Goal: Navigation & Orientation: Find specific page/section

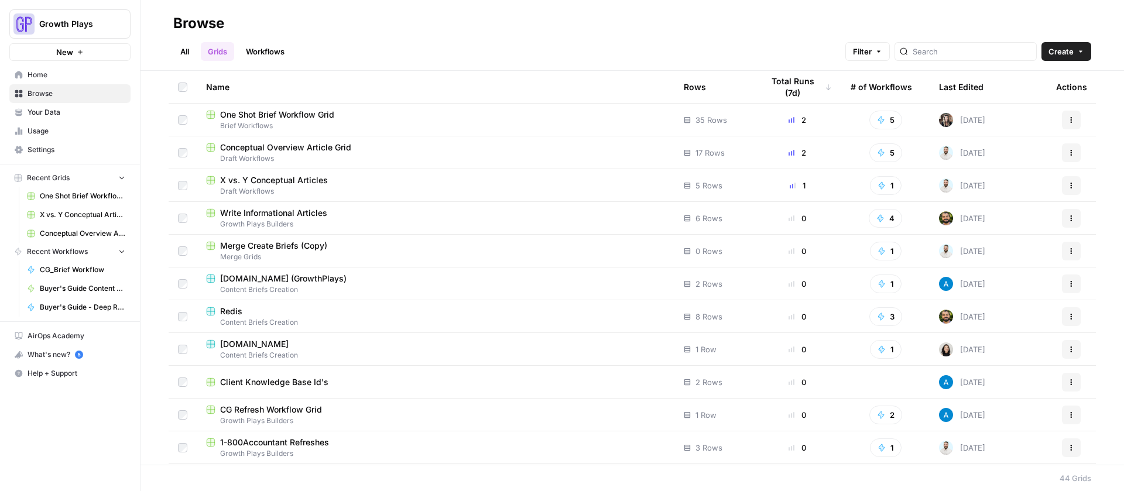
click at [189, 50] on link "All" at bounding box center [184, 51] width 23 height 19
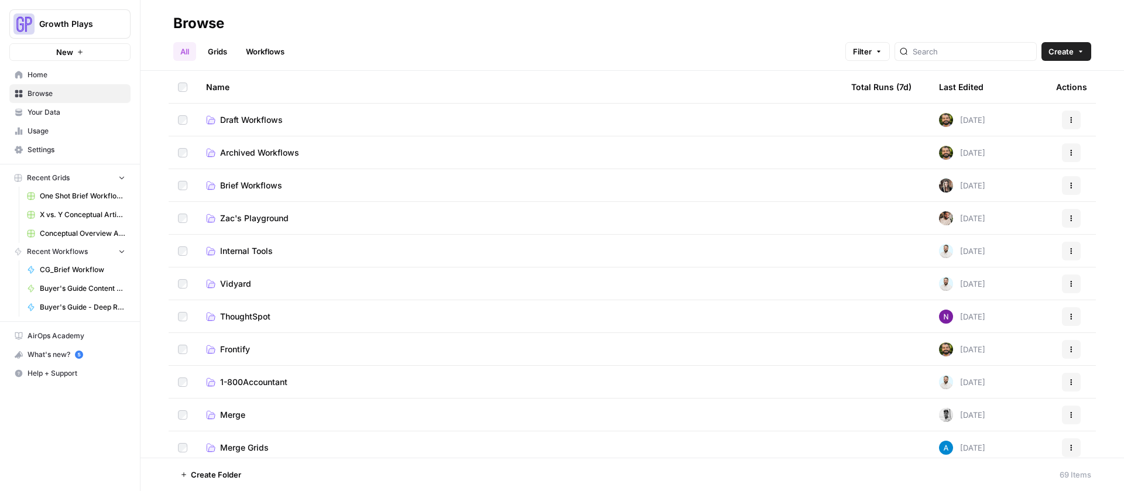
click at [258, 122] on span "Draft Workflows" at bounding box center [251, 120] width 63 height 12
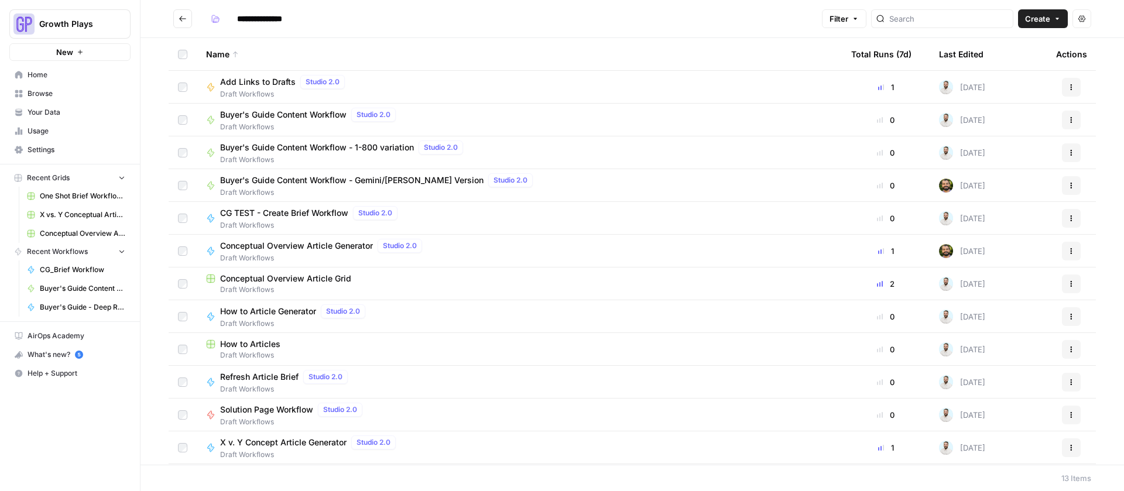
click at [290, 279] on span "Conceptual Overview Article Grid" at bounding box center [285, 279] width 131 height 12
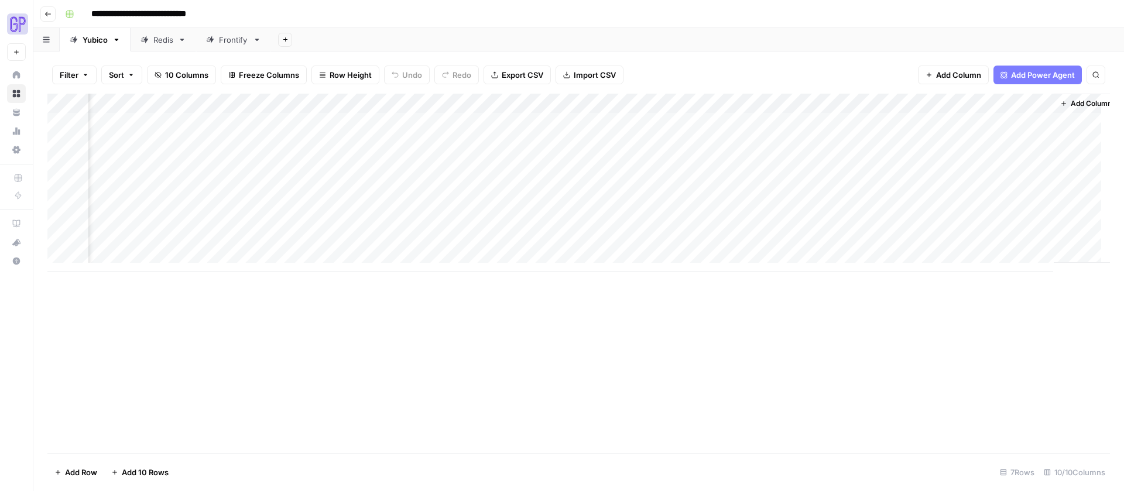
scroll to position [0, 107]
click at [1023, 243] on div "Add Column" at bounding box center [578, 183] width 1062 height 178
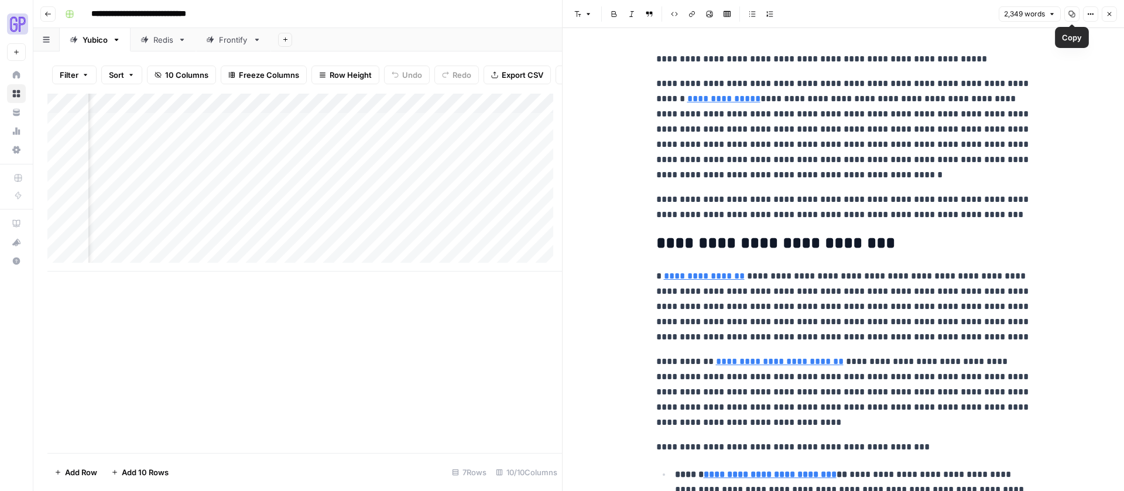
click at [1070, 11] on icon "button" at bounding box center [1072, 14] width 6 height 6
click at [513, 251] on div "Add Column" at bounding box center [304, 183] width 514 height 178
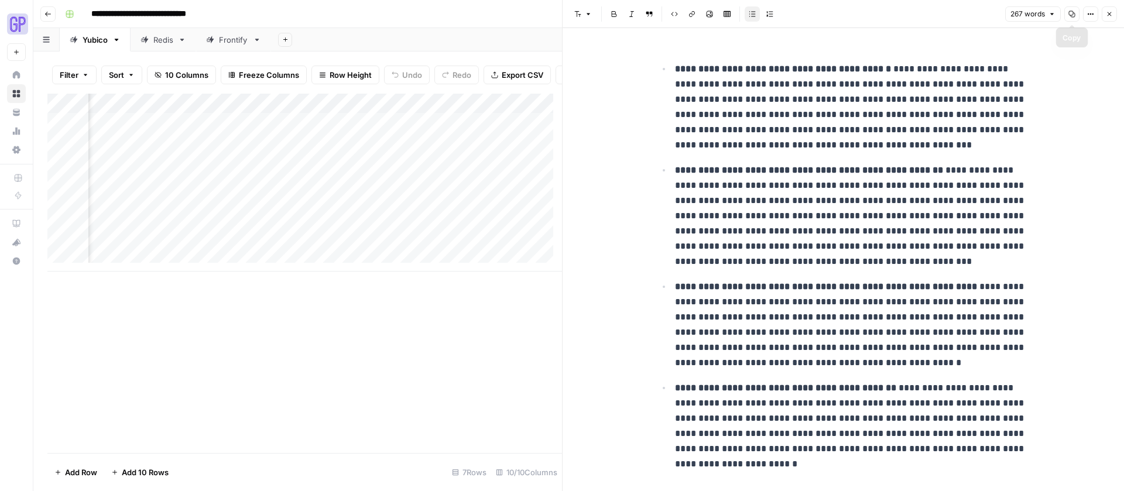
click at [1070, 14] on icon "button" at bounding box center [1071, 14] width 7 height 7
drag, startPoint x: 1073, startPoint y: 13, endPoint x: 1051, endPoint y: 1, distance: 25.1
click at [1073, 13] on icon "button" at bounding box center [1072, 14] width 6 height 6
click at [404, 249] on div "Add Column" at bounding box center [304, 183] width 514 height 178
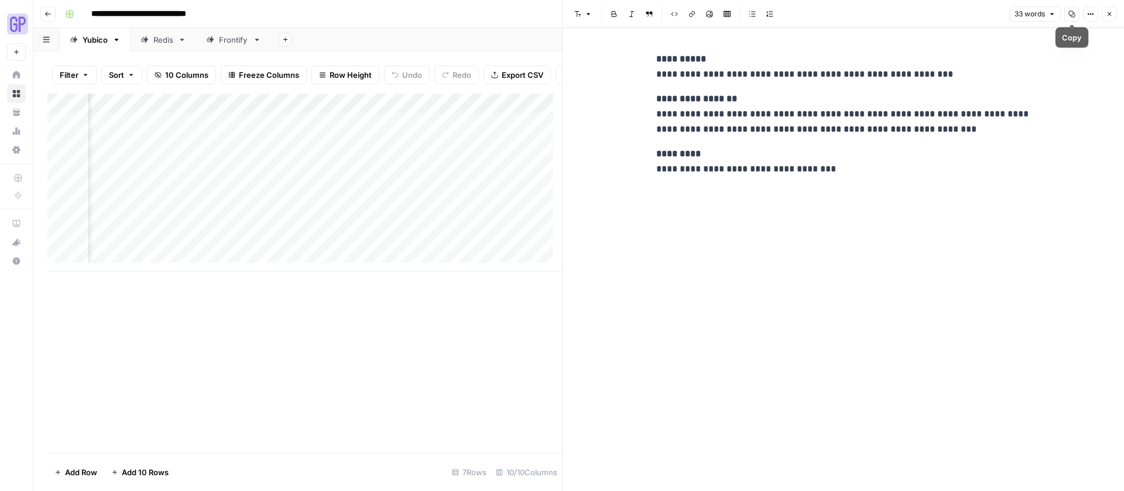
click at [1068, 17] on icon "button" at bounding box center [1071, 14] width 7 height 7
click at [1109, 13] on icon "button" at bounding box center [1109, 14] width 7 height 7
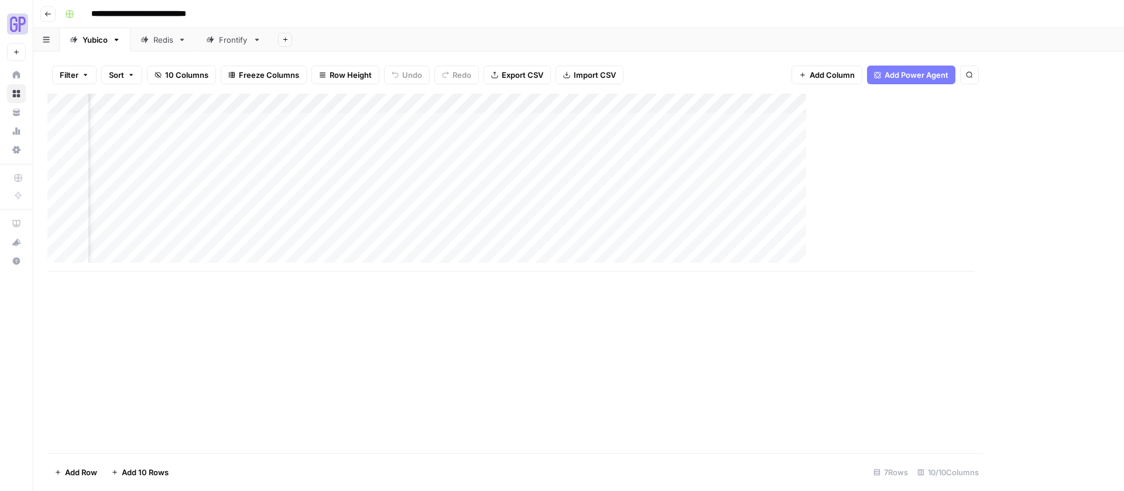
scroll to position [0, 92]
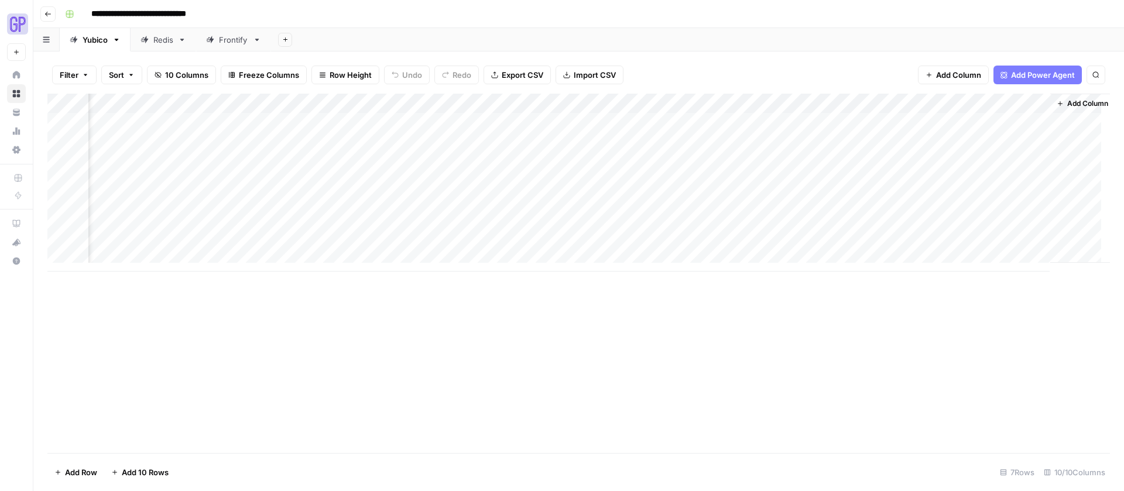
click at [55, 9] on button "Go back" at bounding box center [47, 13] width 15 height 15
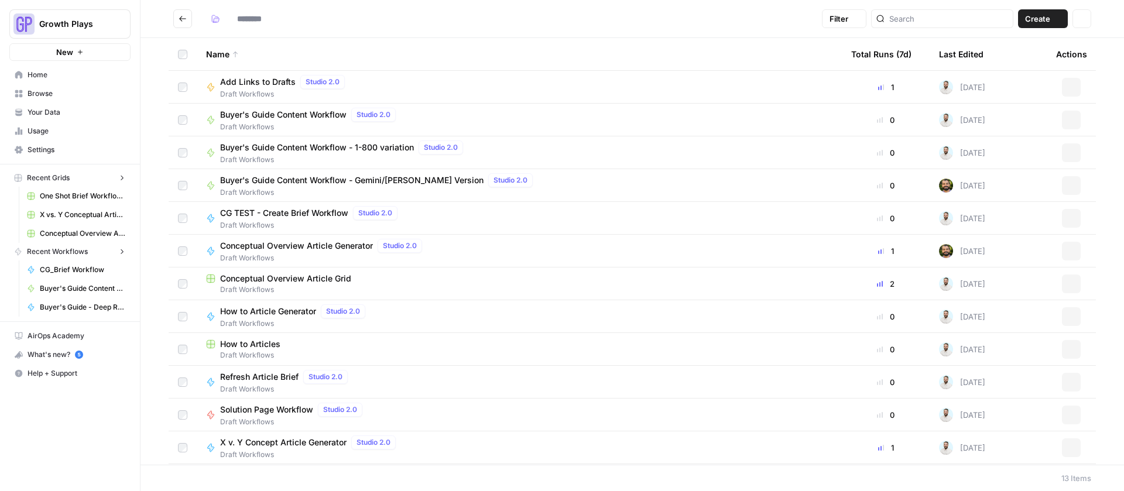
type input "**********"
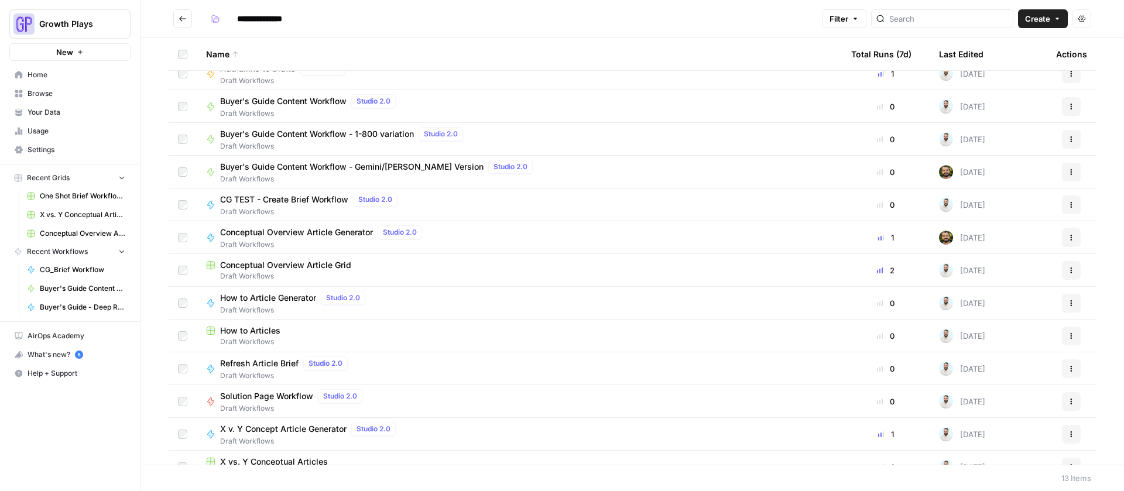
scroll to position [32, 0]
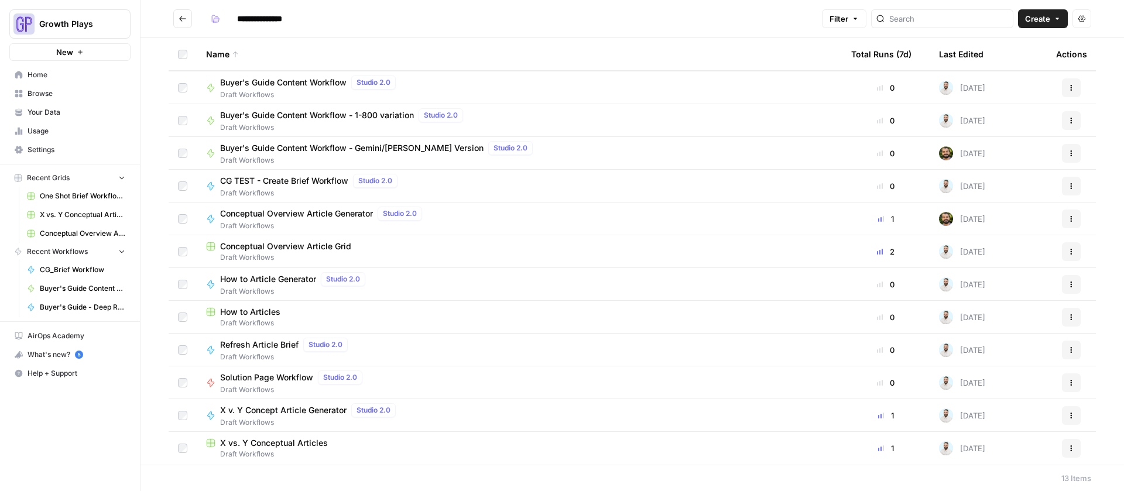
click at [297, 441] on span "X vs. Y Conceptual Articles" at bounding box center [274, 443] width 108 height 12
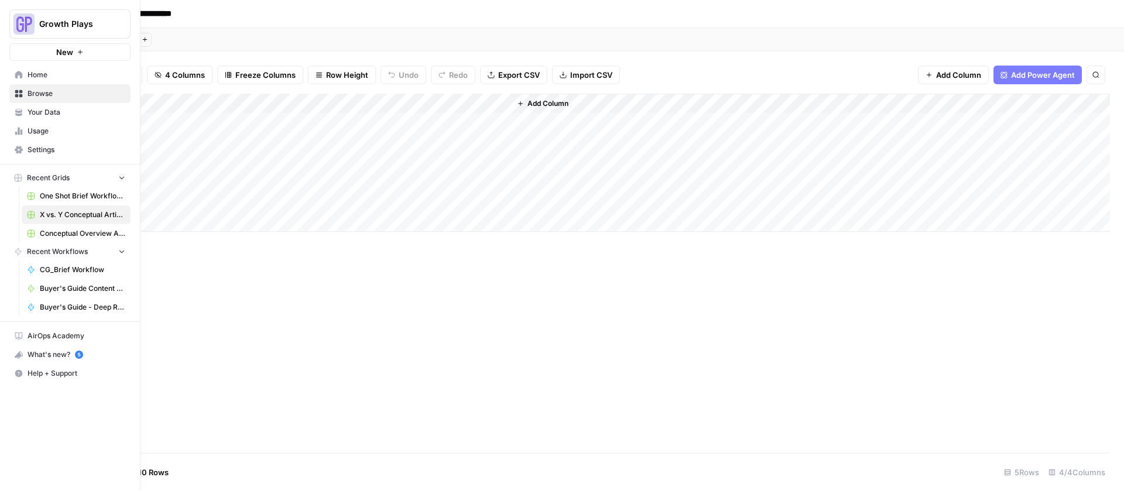
click at [28, 109] on span "Your Data" at bounding box center [77, 112] width 98 height 11
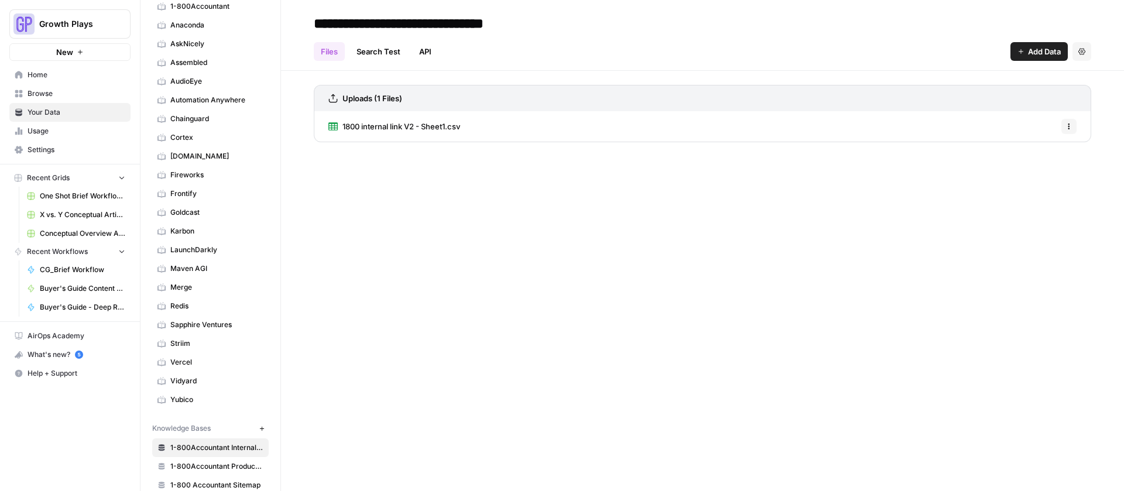
scroll to position [87, 0]
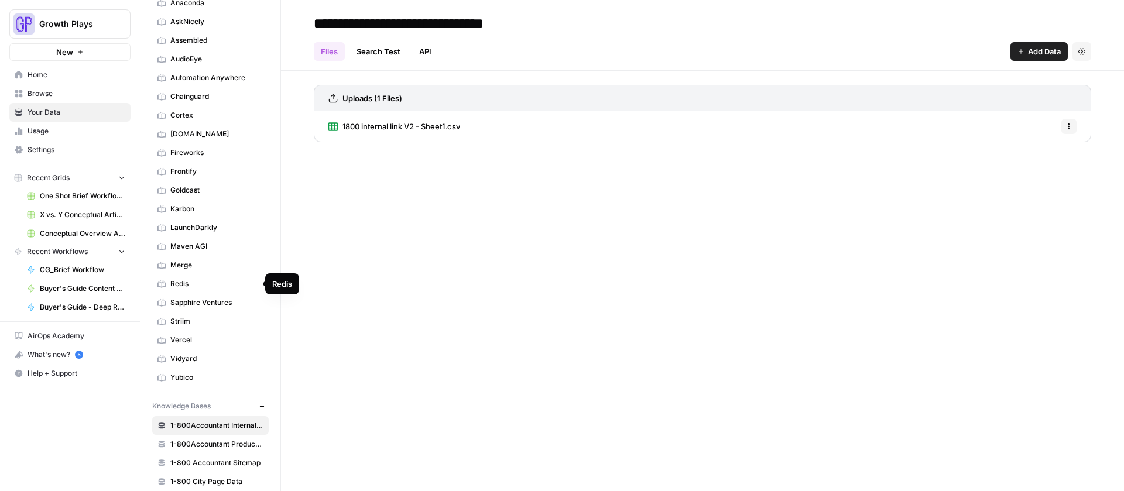
click at [184, 279] on span "Redis" at bounding box center [216, 284] width 93 height 11
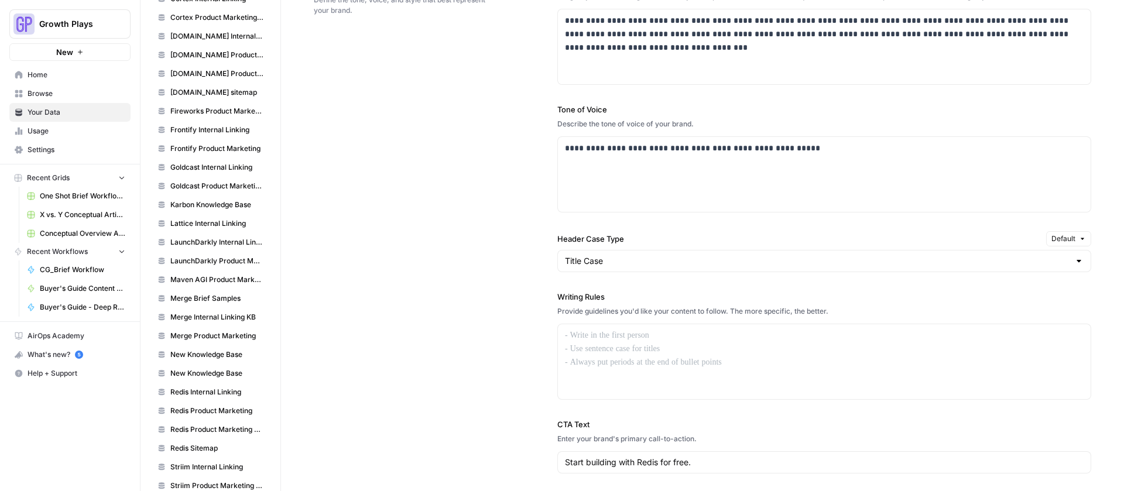
scroll to position [780, 0]
click at [44, 77] on span "Home" at bounding box center [77, 75] width 98 height 11
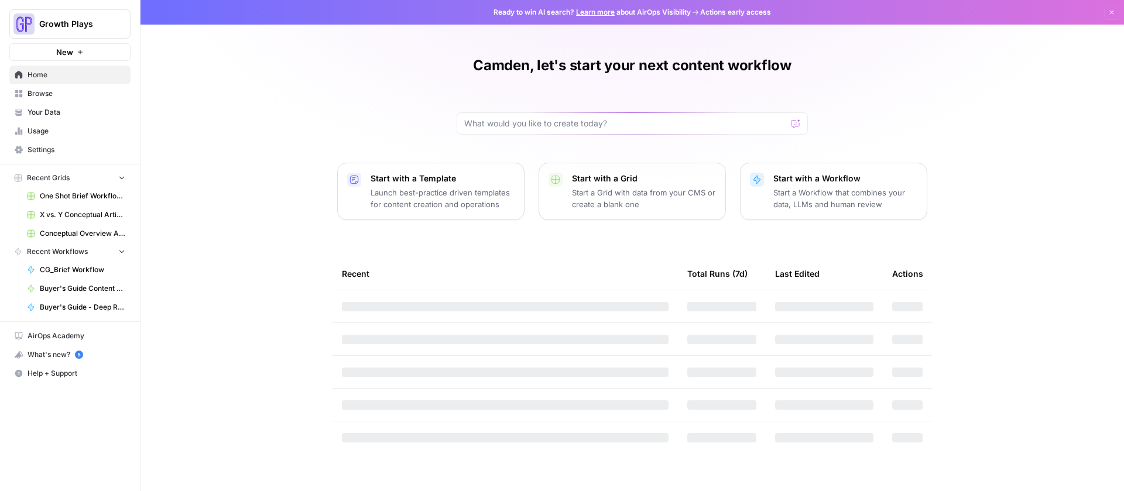
click at [49, 92] on span "Browse" at bounding box center [77, 93] width 98 height 11
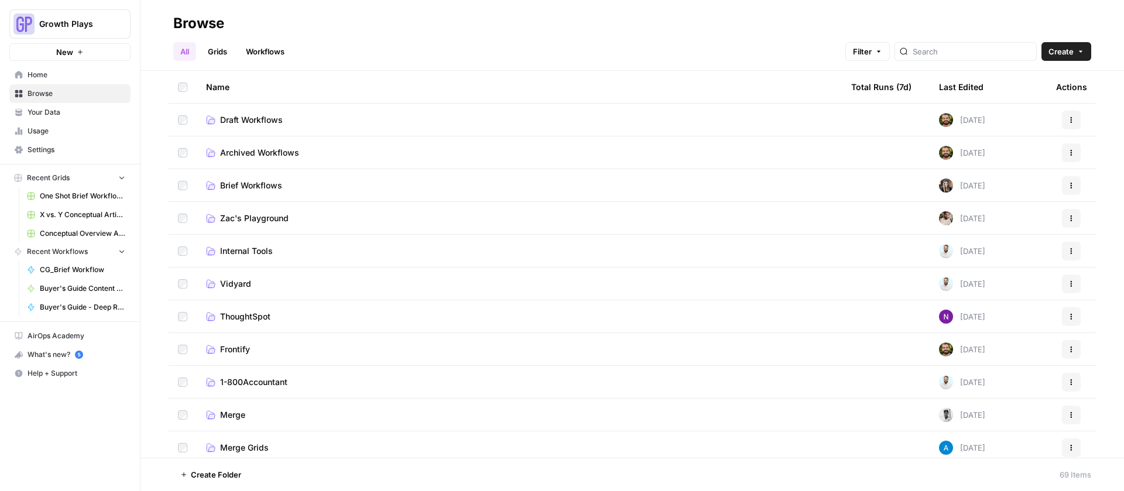
click at [270, 186] on span "Brief Workflows" at bounding box center [251, 186] width 62 height 12
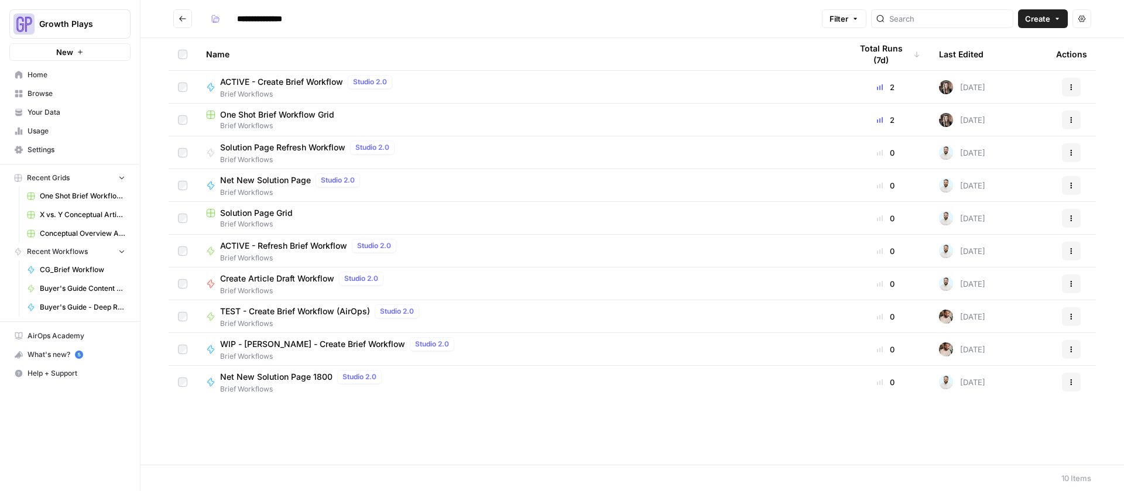
click at [279, 117] on span "One Shot Brief Workflow Grid" at bounding box center [277, 115] width 114 height 12
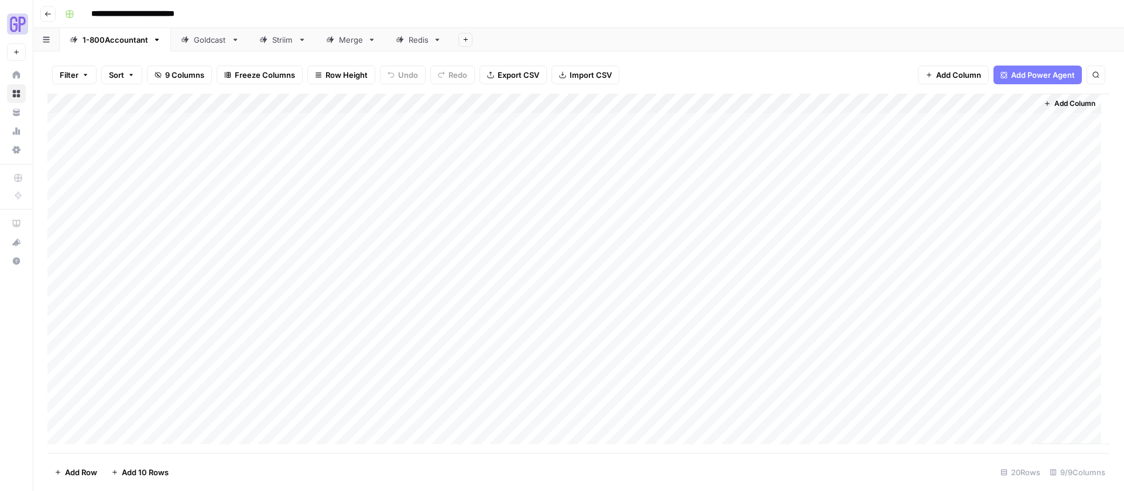
click at [399, 40] on icon at bounding box center [400, 40] width 8 height 8
click at [53, 10] on button "Go back" at bounding box center [47, 13] width 15 height 15
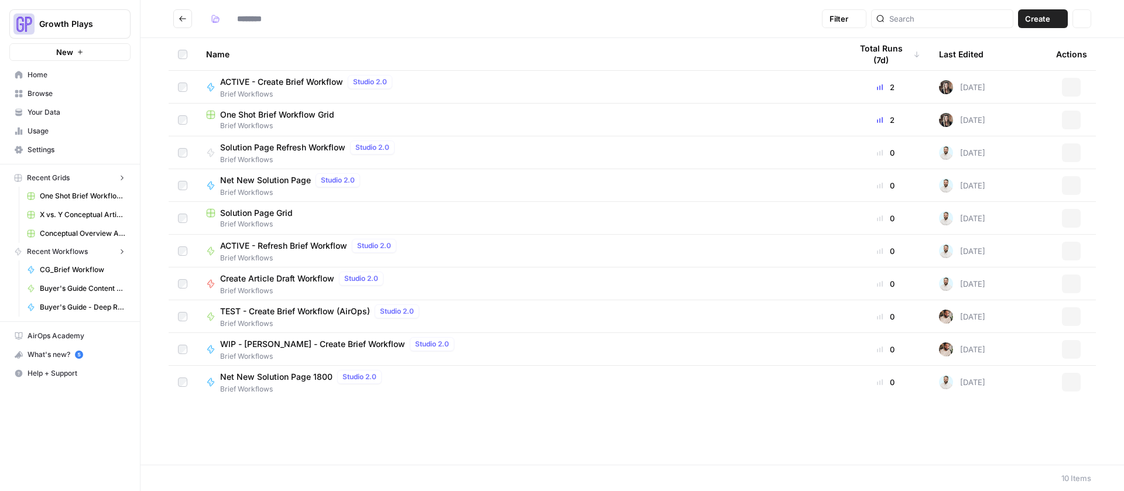
type input "**********"
click at [53, 73] on span "Home" at bounding box center [77, 75] width 98 height 11
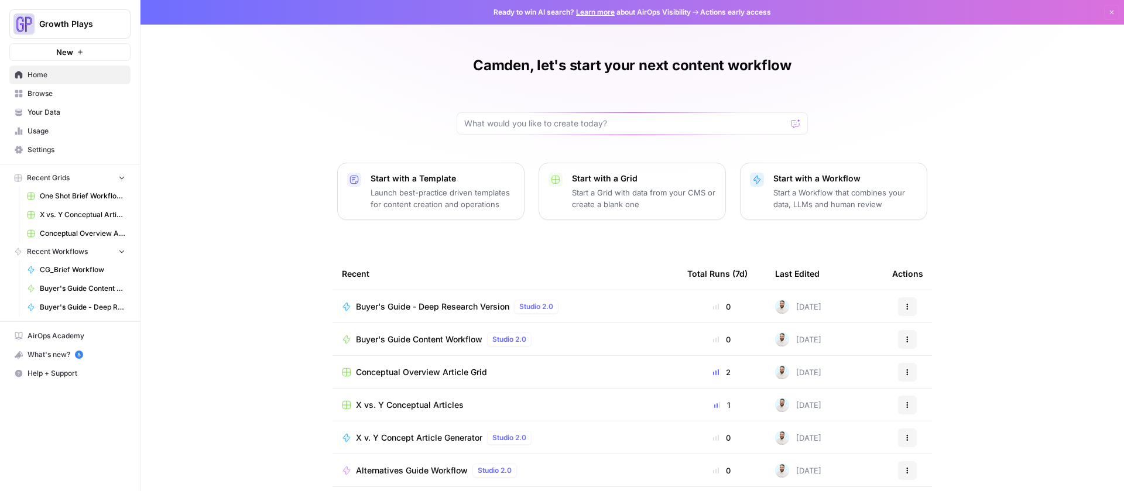
click at [54, 100] on link "Browse" at bounding box center [69, 93] width 121 height 19
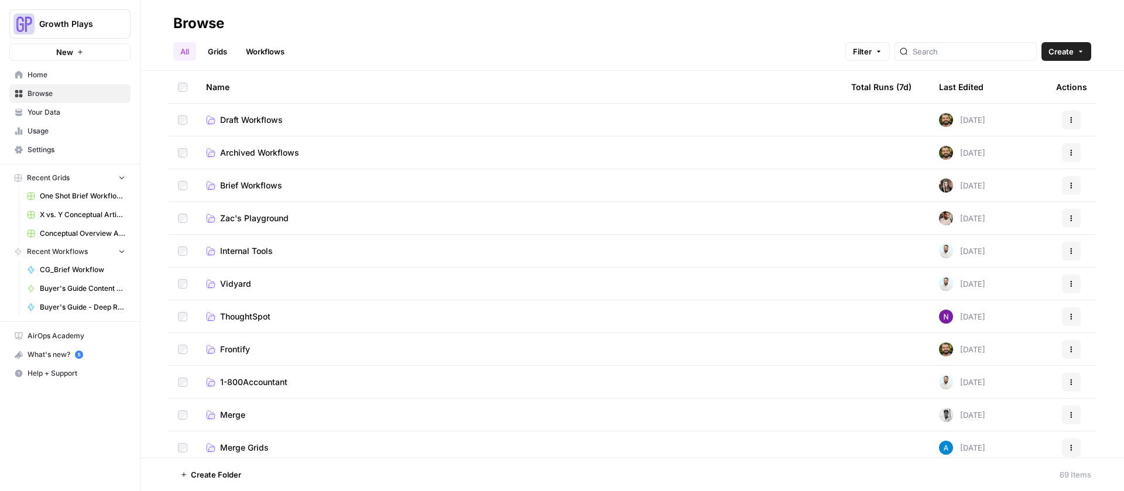
click at [260, 128] on td "Draft Workflows" at bounding box center [519, 120] width 645 height 32
click at [259, 121] on span "Draft Workflows" at bounding box center [251, 120] width 63 height 12
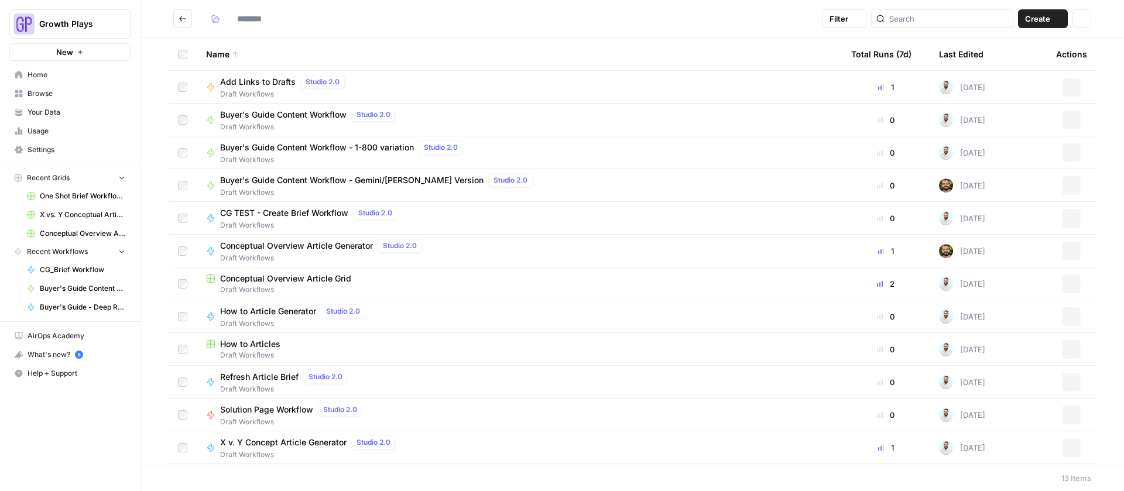
type input "**********"
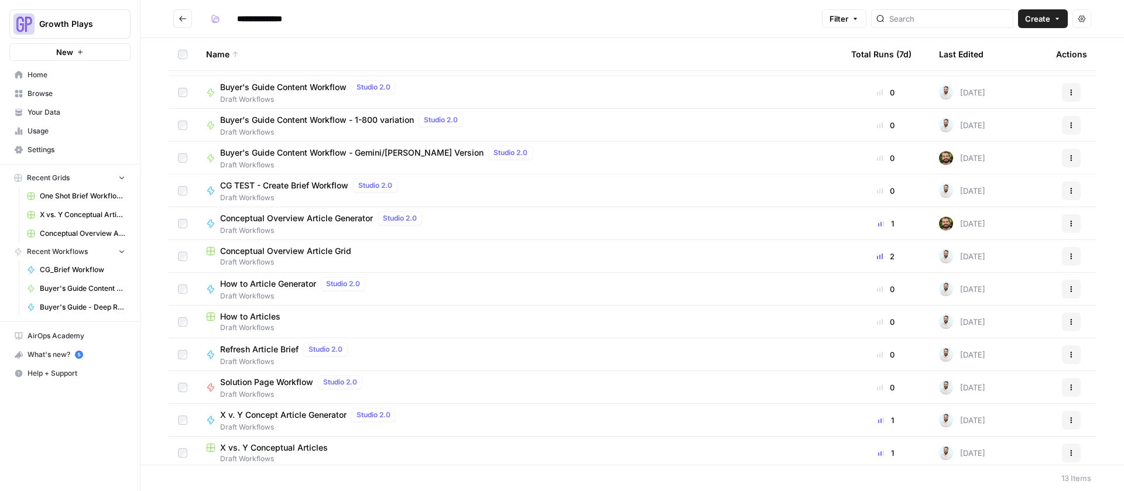
scroll to position [32, 0]
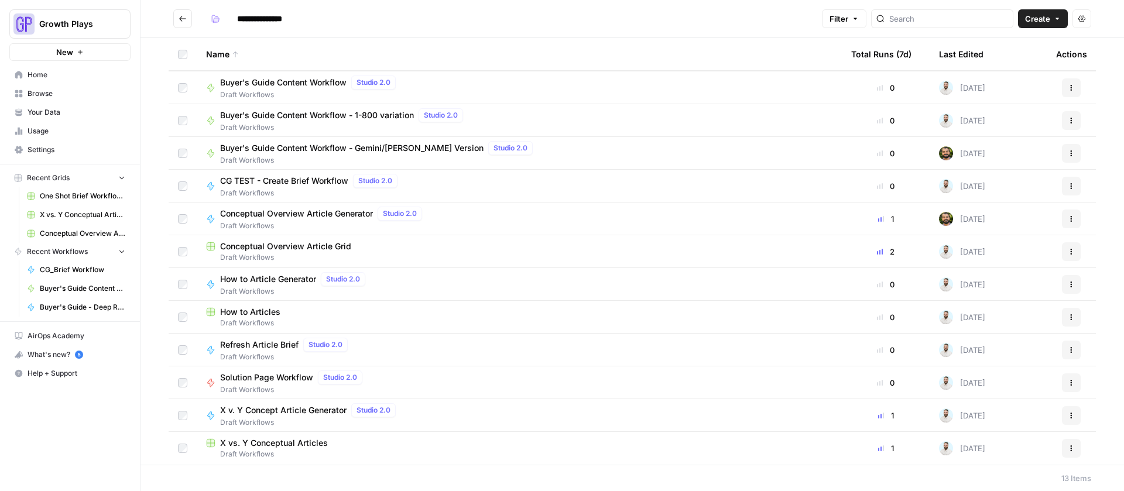
click at [309, 146] on span "Buyer's Guide Content Workflow - Gemini/[PERSON_NAME] Version" at bounding box center [351, 148] width 263 height 12
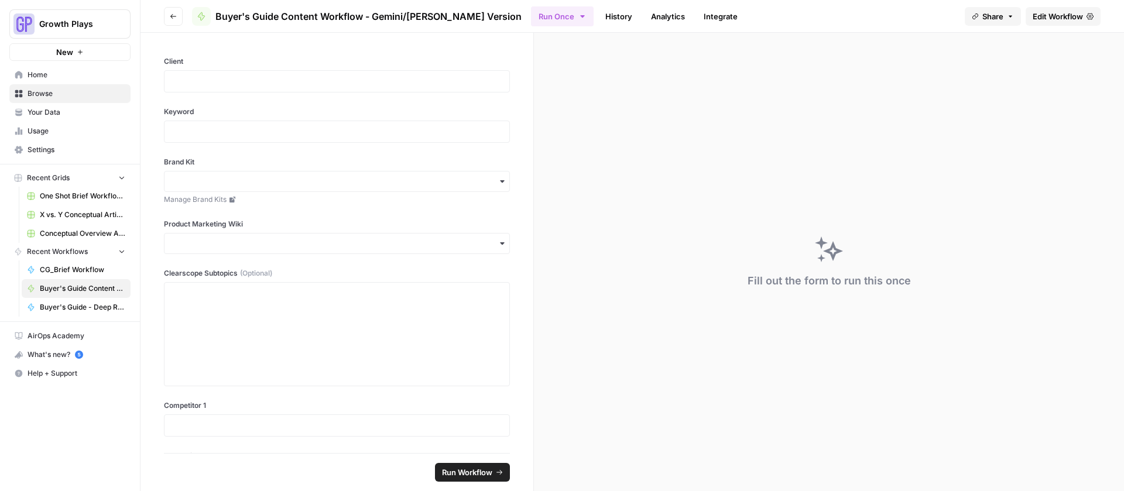
click at [1065, 12] on span "Edit Workflow" at bounding box center [1057, 17] width 50 height 12
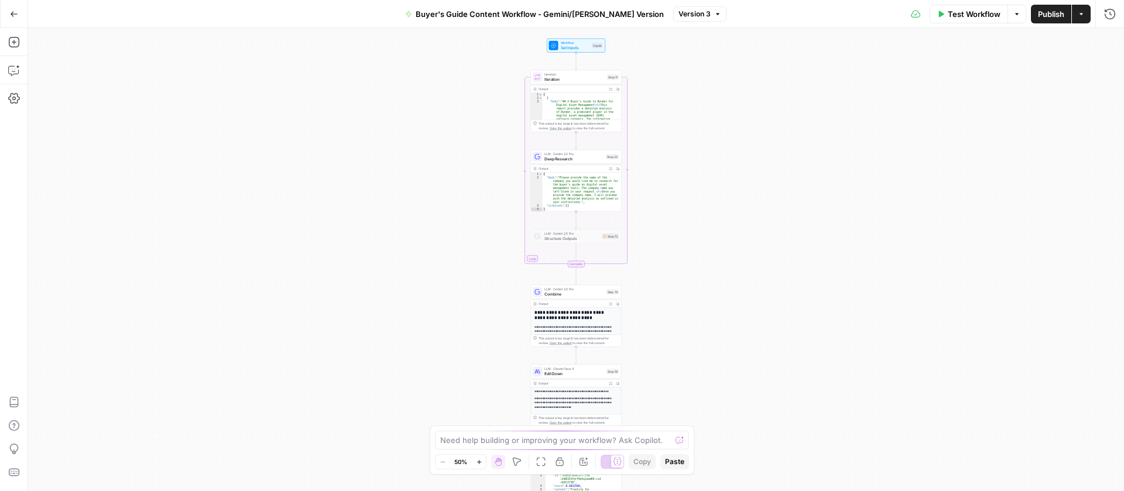
click at [18, 7] on button "Go Back" at bounding box center [14, 14] width 21 height 21
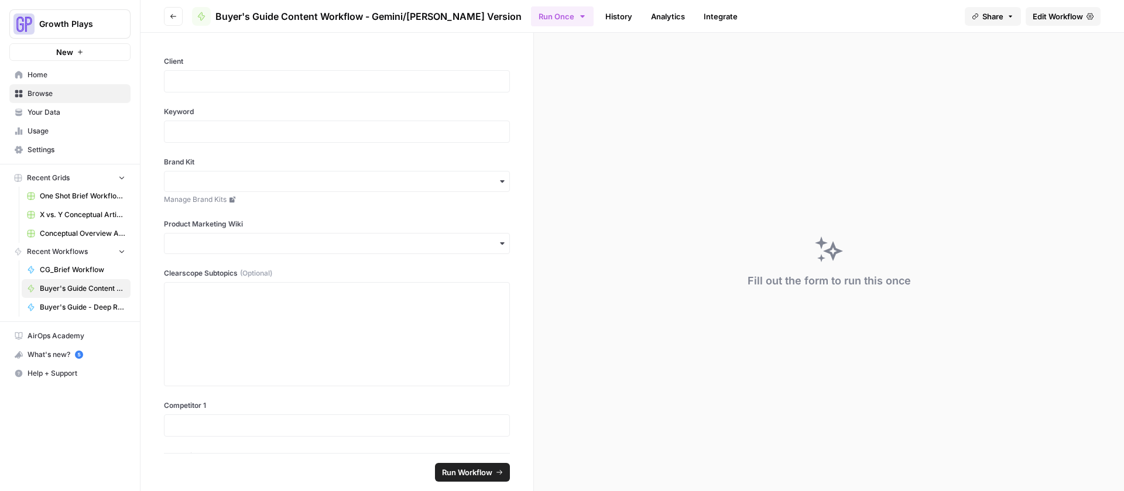
click at [164, 15] on button "Go back" at bounding box center [173, 16] width 19 height 19
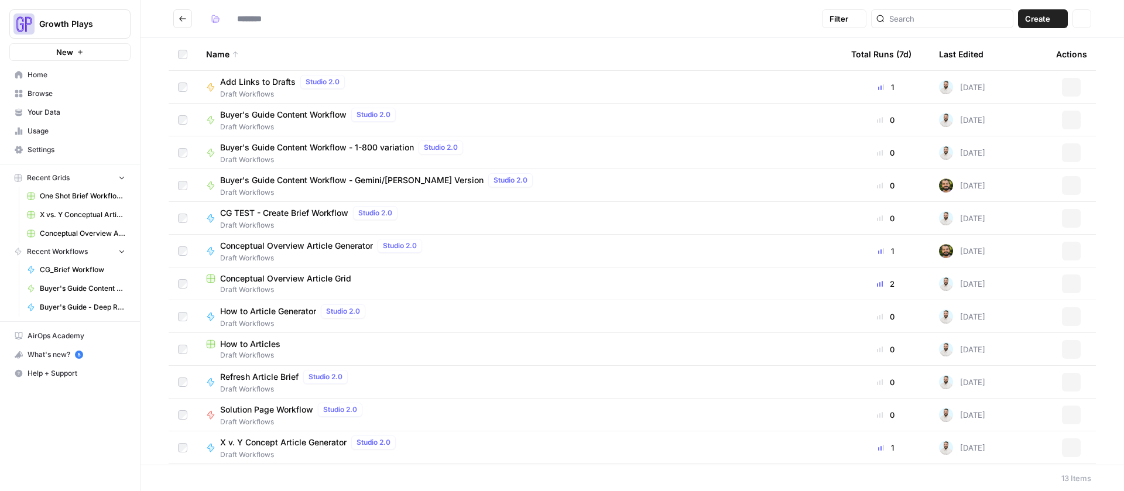
type input "**********"
click at [37, 98] on span "Browse" at bounding box center [77, 93] width 98 height 11
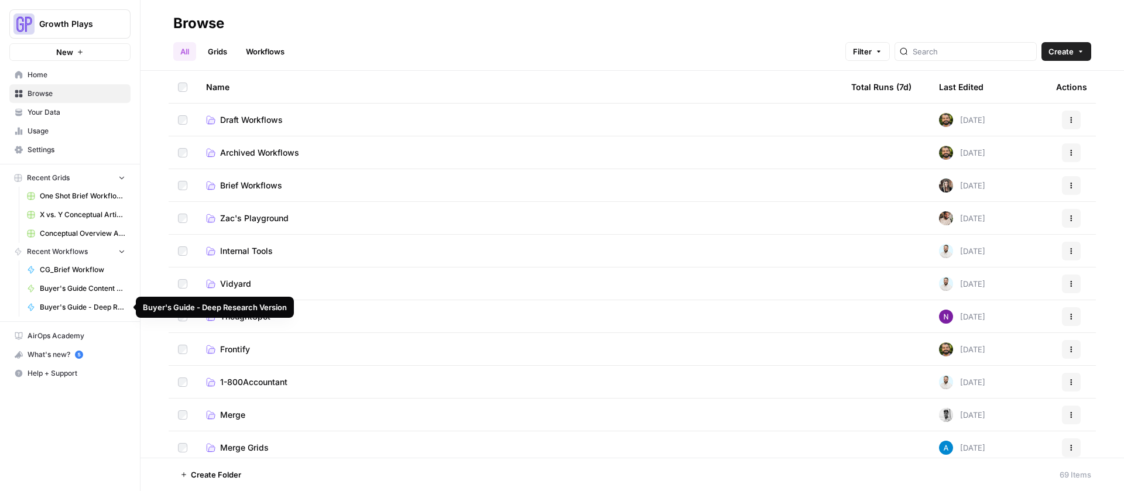
click at [82, 304] on span "Buyer's Guide - Deep Research Version" at bounding box center [82, 307] width 85 height 11
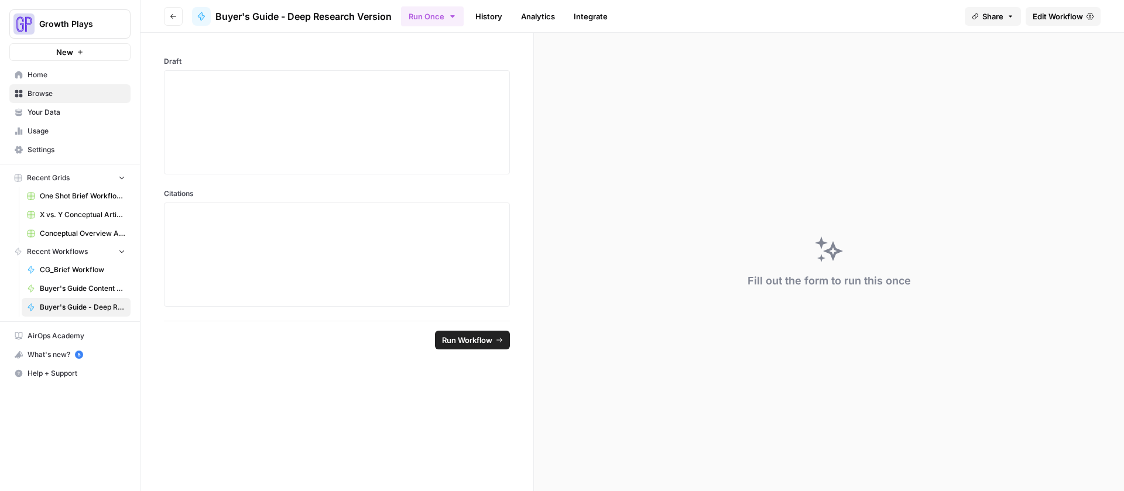
click at [1056, 8] on link "Edit Workflow" at bounding box center [1062, 16] width 75 height 19
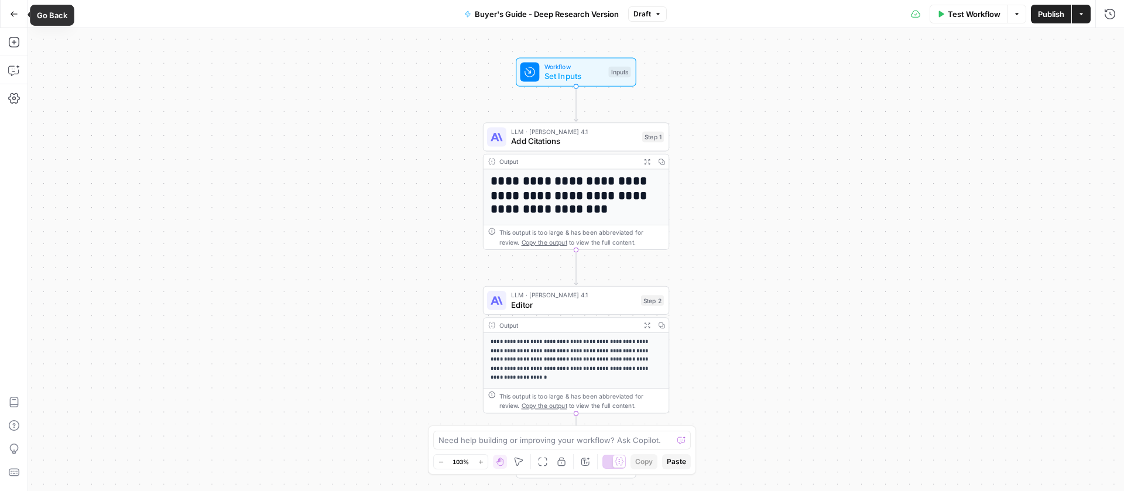
click at [18, 13] on span "Go Back" at bounding box center [18, 13] width 1 height 1
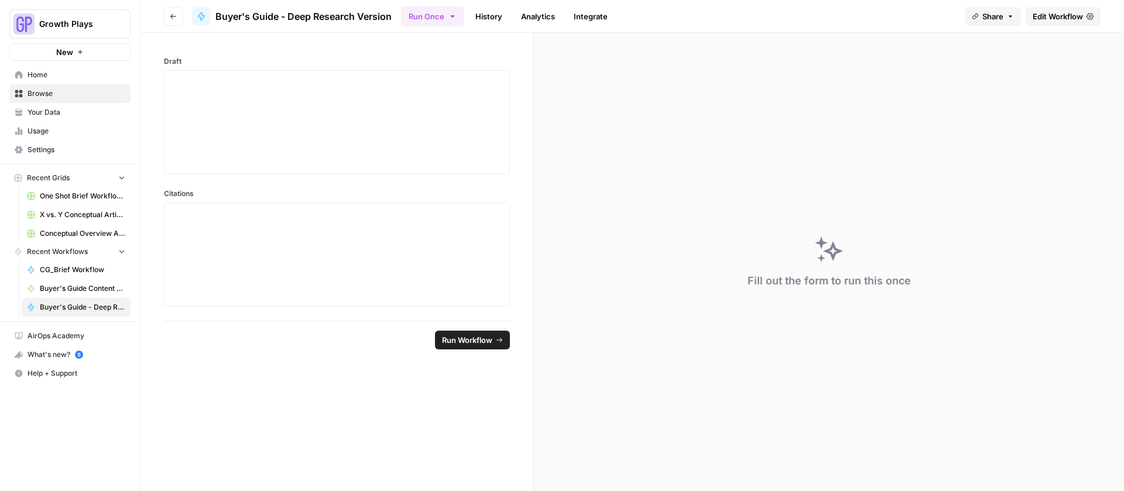
click at [39, 70] on span "Home" at bounding box center [77, 75] width 98 height 11
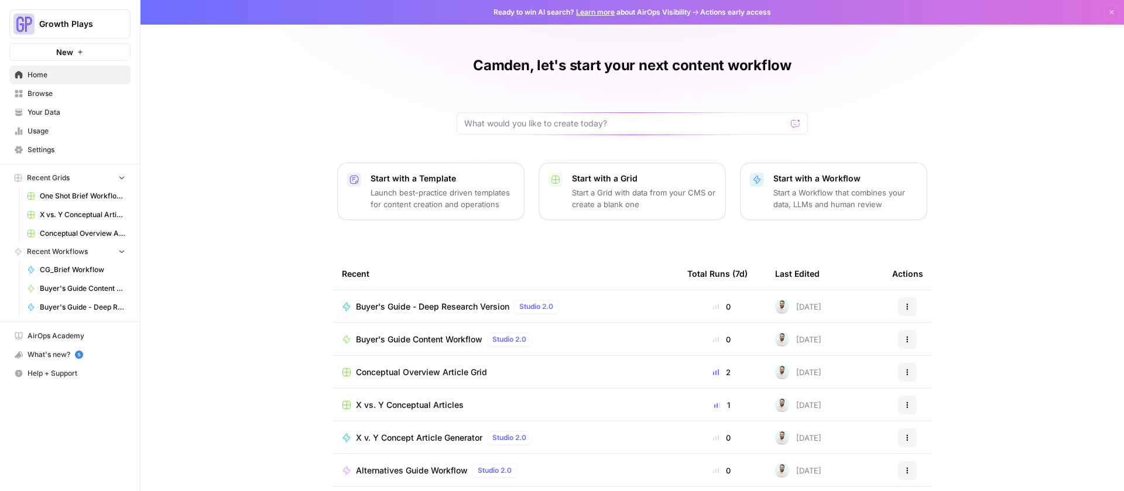
click at [46, 97] on span "Browse" at bounding box center [77, 93] width 98 height 11
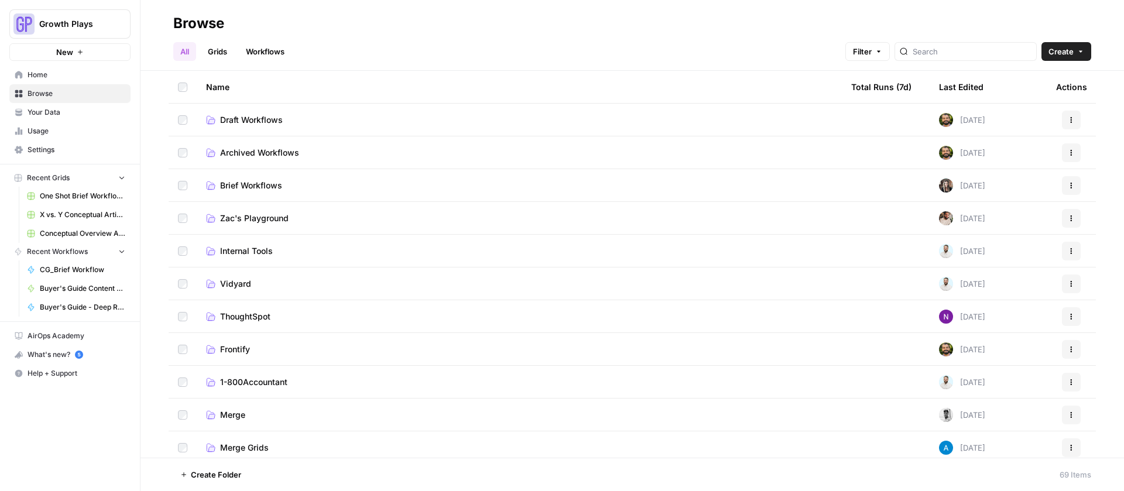
click at [257, 190] on span "Brief Workflows" at bounding box center [251, 186] width 62 height 12
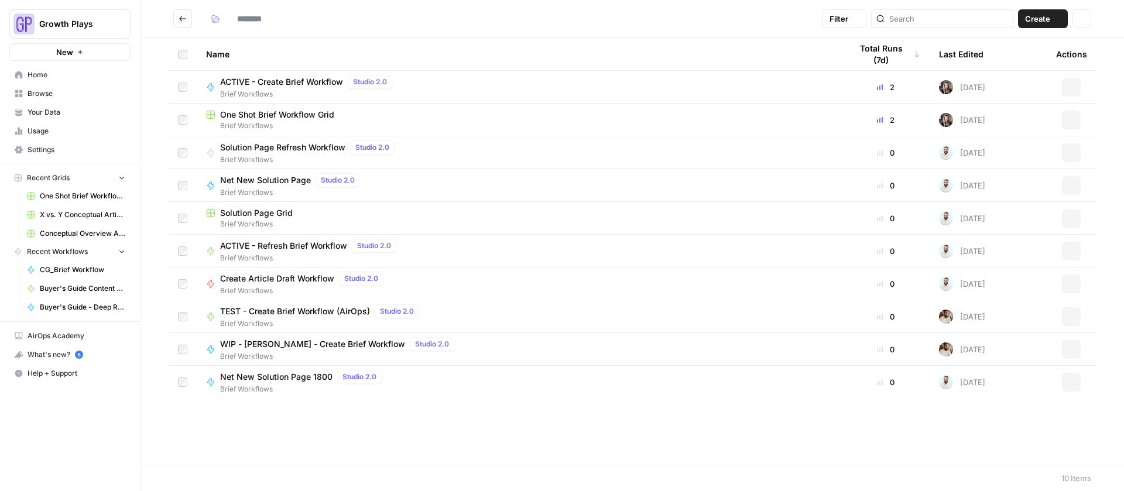
type input "**********"
click at [270, 114] on span "One Shot Brief Workflow Grid" at bounding box center [277, 115] width 114 height 12
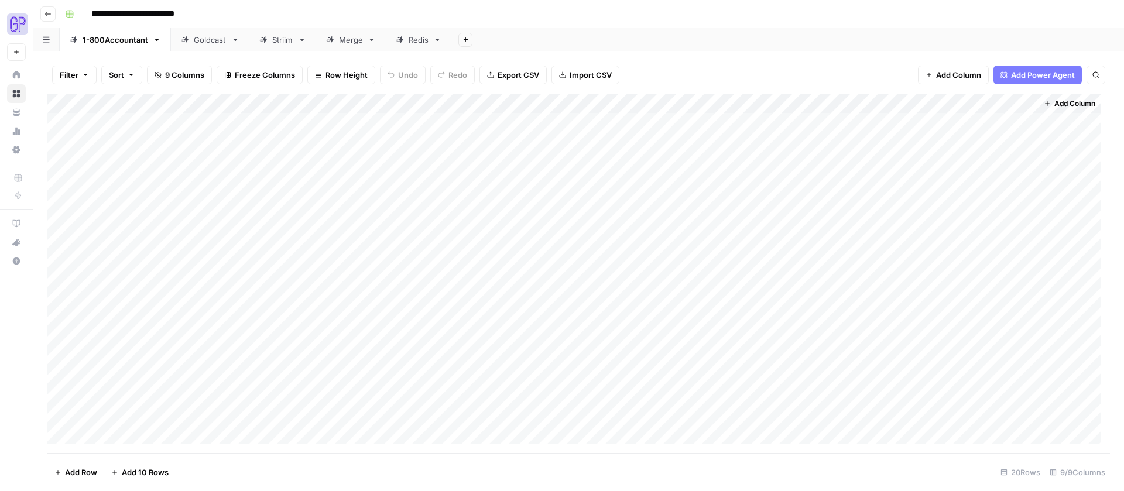
click at [403, 40] on div "Redis" at bounding box center [412, 40] width 33 height 12
